Goal: Information Seeking & Learning: Find contact information

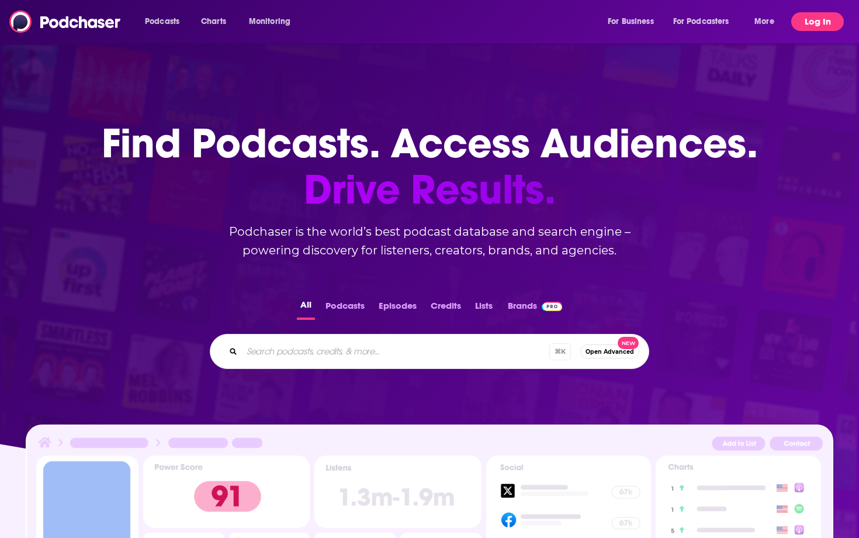
click at [826, 19] on button "Log In" at bounding box center [817, 21] width 53 height 19
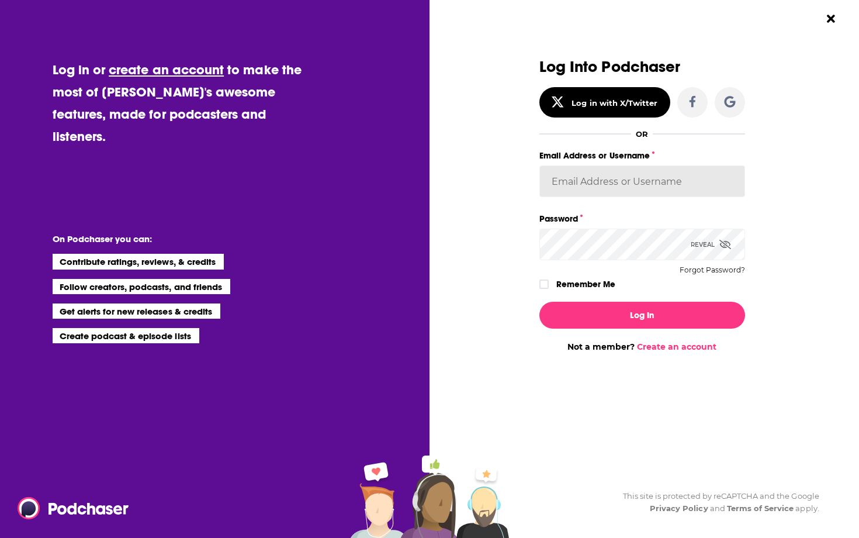
type input "[EMAIL_ADDRESS][DOMAIN_NAME]"
click at [642, 314] on button "Log In" at bounding box center [642, 315] width 206 height 27
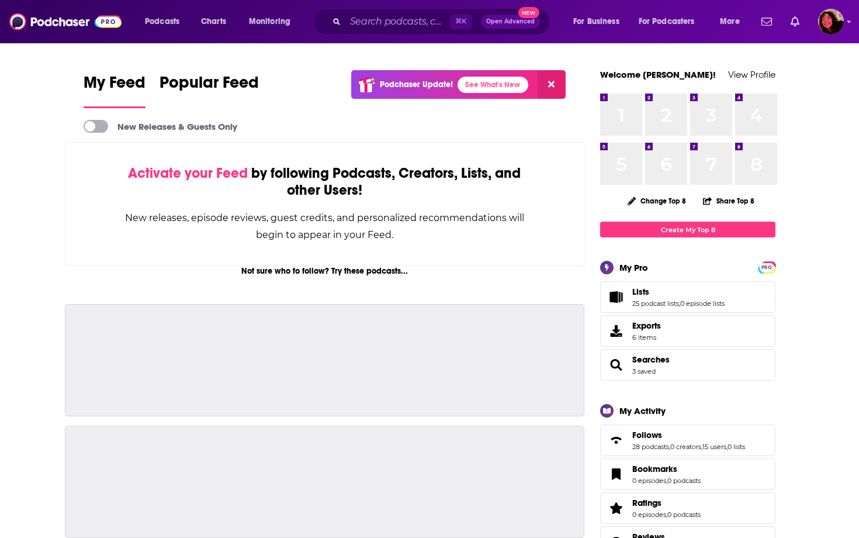
scroll to position [1909, 0]
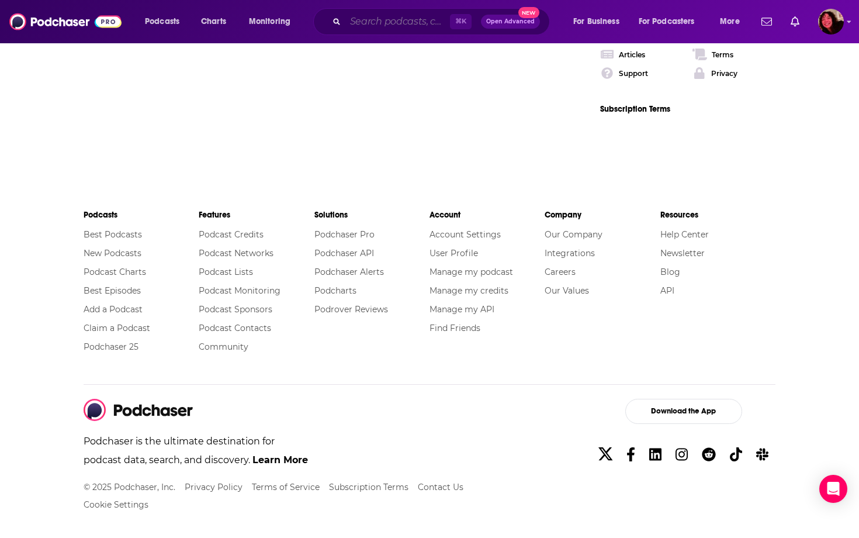
click at [392, 23] on input "Search podcasts, credits, & more..." at bounding box center [397, 21] width 105 height 19
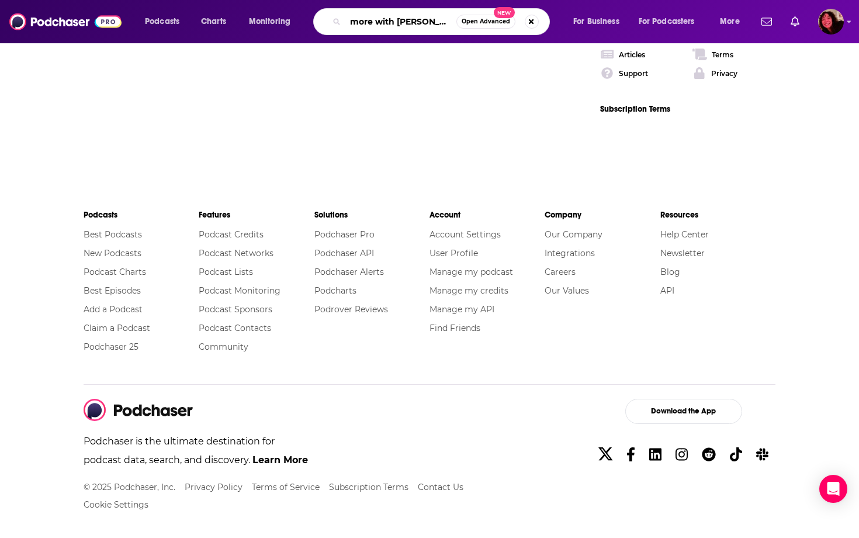
type input "more with [PERSON_NAME]"
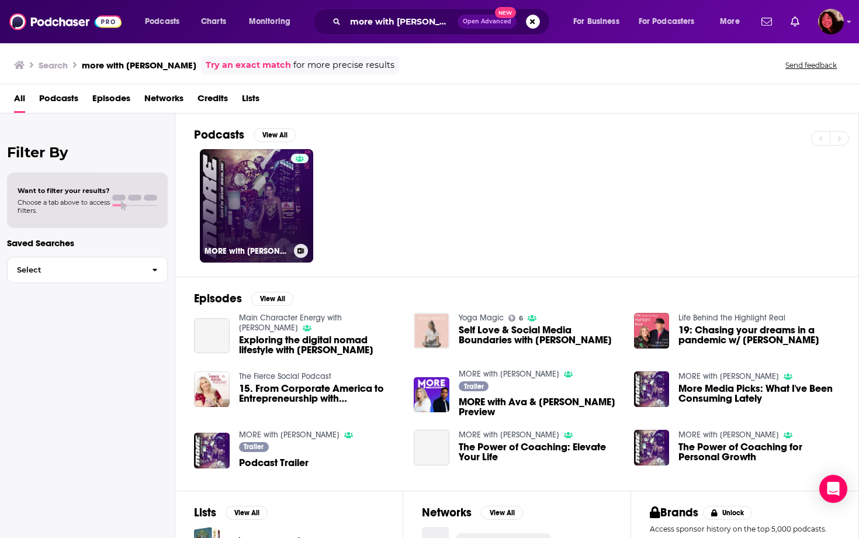
click at [261, 199] on link "MORE with [PERSON_NAME]" at bounding box center [256, 205] width 113 height 113
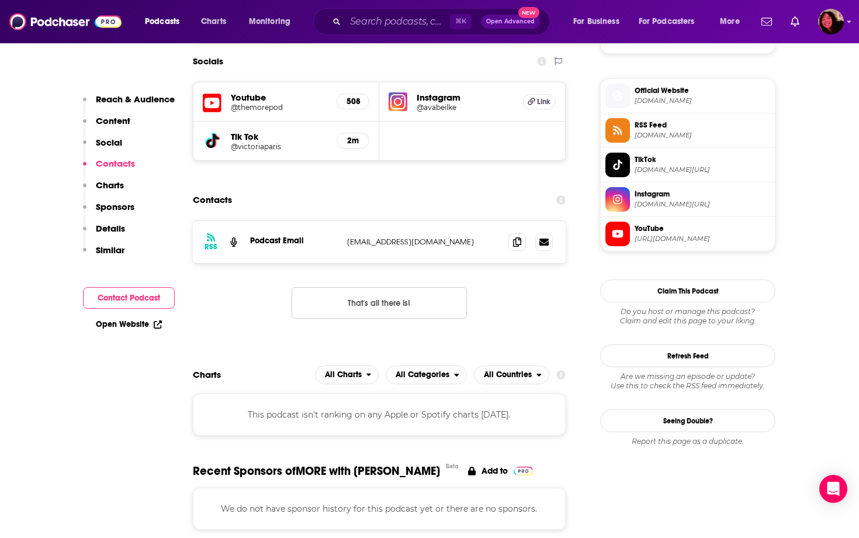
scroll to position [824, 0]
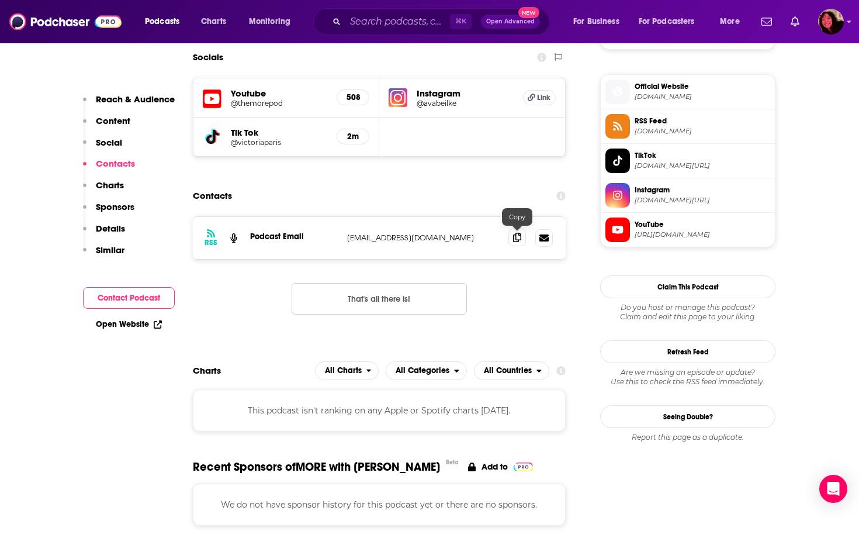
click at [517, 237] on icon at bounding box center [517, 237] width 8 height 9
click at [517, 238] on icon at bounding box center [517, 237] width 8 height 9
